Goal: Check status: Check status

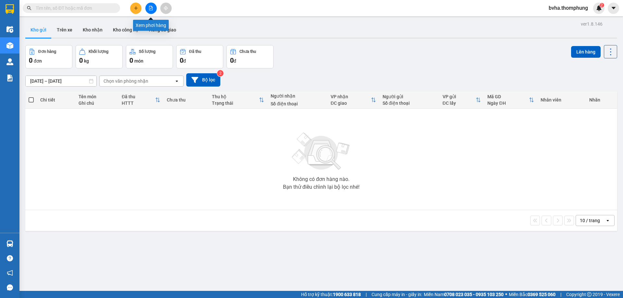
click at [150, 6] on icon "file-add" at bounding box center [151, 8] width 4 height 5
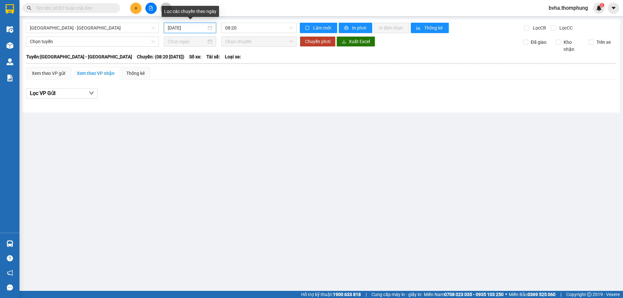
click at [174, 29] on input "[DATE]" at bounding box center [187, 27] width 39 height 7
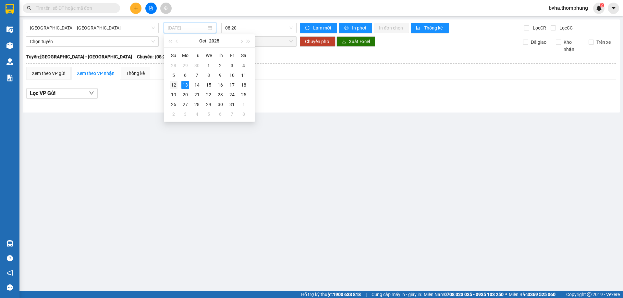
click at [176, 84] on div "12" at bounding box center [174, 85] width 8 height 8
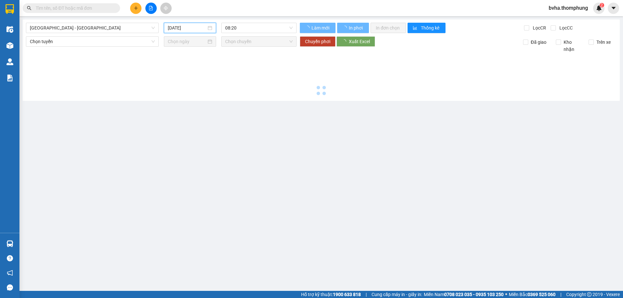
type input "[DATE]"
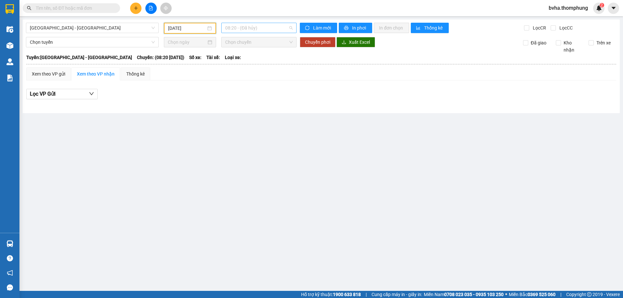
click at [275, 29] on span "08:20 - (Đã hủy)" at bounding box center [258, 28] width 67 height 10
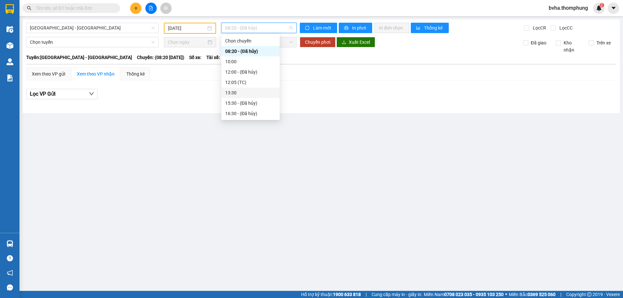
click at [237, 91] on div "13:30" at bounding box center [250, 92] width 51 height 7
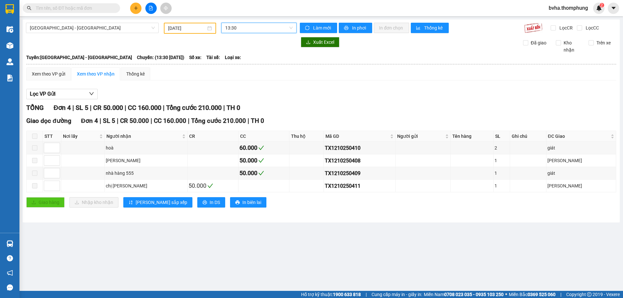
click at [235, 27] on span "13:30" at bounding box center [258, 28] width 67 height 10
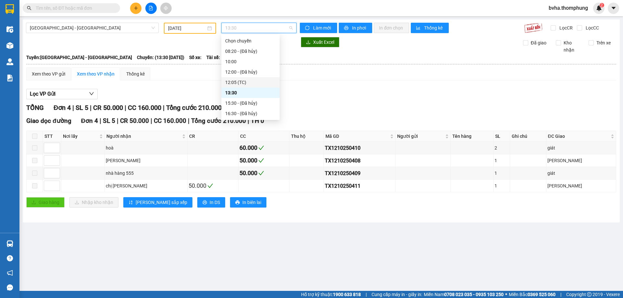
click at [236, 83] on div "12:05 (TC)" at bounding box center [250, 82] width 51 height 7
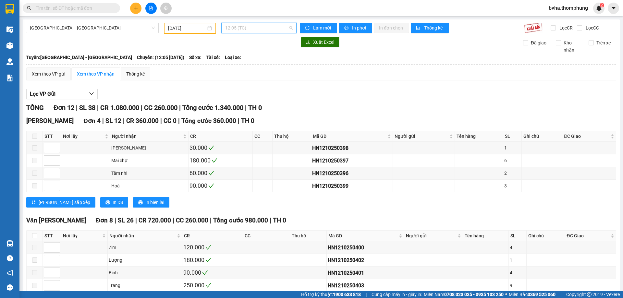
click at [258, 29] on span "12:05 (TC)" at bounding box center [258, 28] width 67 height 10
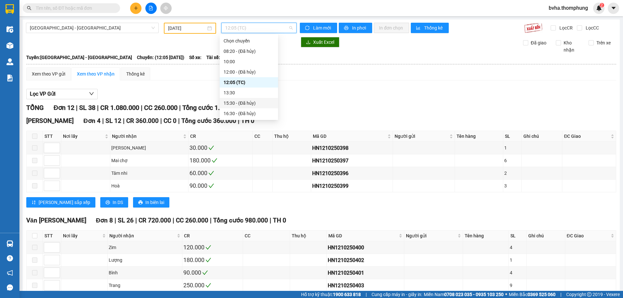
scroll to position [21, 0]
click at [232, 103] on div "18:30" at bounding box center [248, 103] width 51 height 7
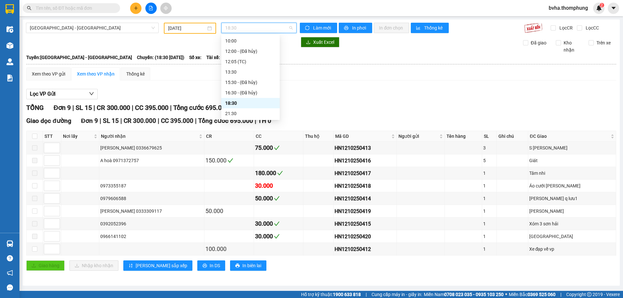
click at [259, 28] on span "18:30" at bounding box center [258, 28] width 67 height 10
click at [243, 115] on div "21:30" at bounding box center [250, 113] width 51 height 7
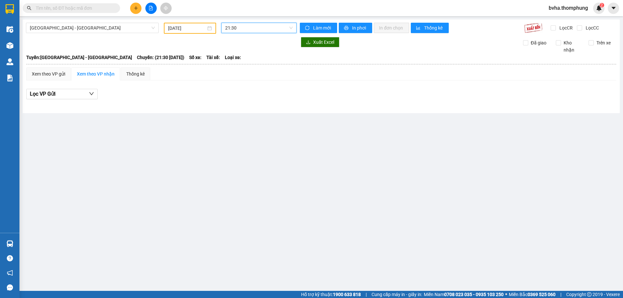
click at [267, 27] on span "21:30" at bounding box center [258, 28] width 67 height 10
click at [233, 75] on div "13:30" at bounding box center [250, 71] width 51 height 7
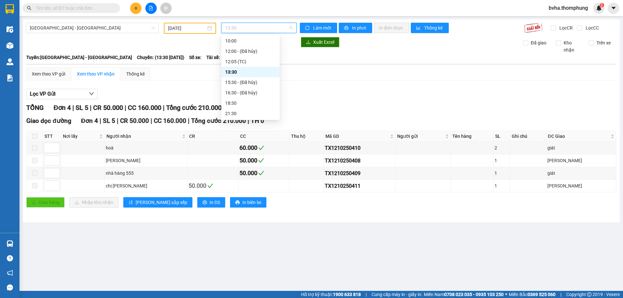
click at [262, 26] on span "13:30" at bounding box center [258, 28] width 67 height 10
click at [233, 102] on div "18:30" at bounding box center [250, 103] width 51 height 7
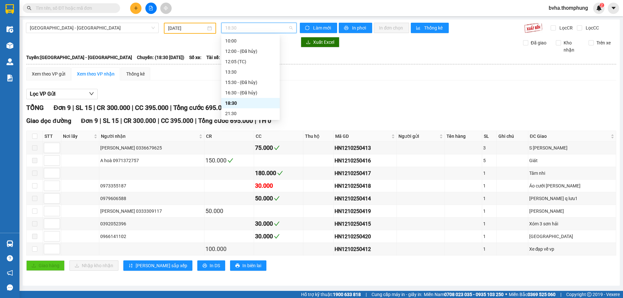
click at [253, 28] on span "18:30" at bounding box center [258, 28] width 67 height 10
click at [234, 43] on div "10:00" at bounding box center [250, 40] width 51 height 7
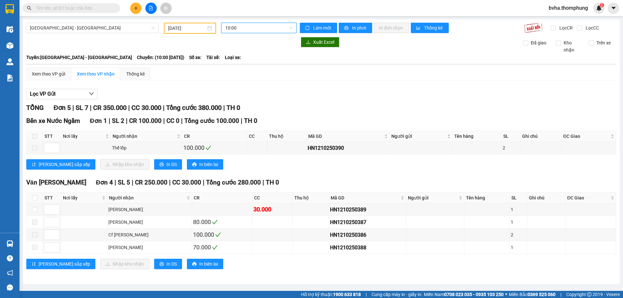
click at [256, 33] on div "10:00" at bounding box center [258, 28] width 75 height 10
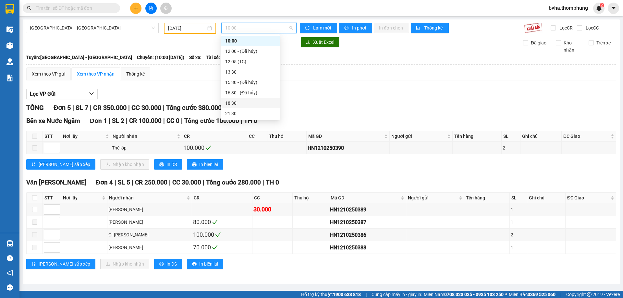
click at [250, 101] on div "18:30" at bounding box center [250, 103] width 51 height 7
